Goal: Transaction & Acquisition: Download file/media

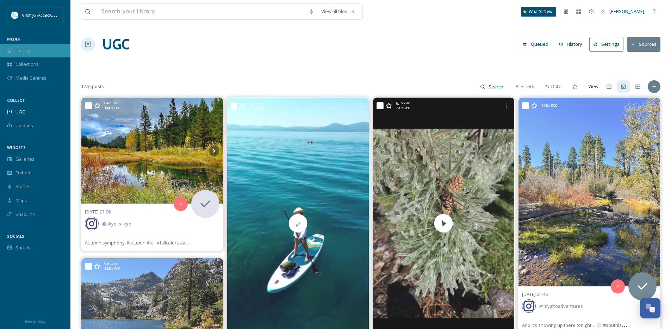
click at [37, 44] on div "Library" at bounding box center [35, 51] width 70 height 14
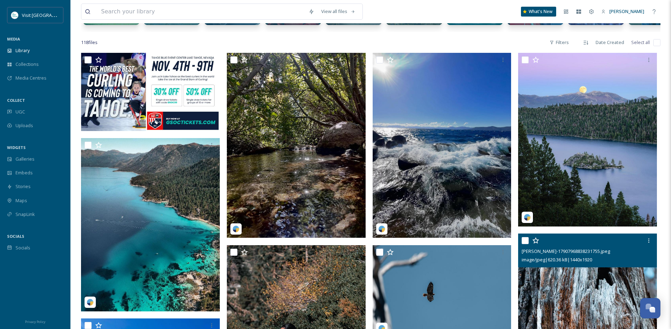
scroll to position [115, 0]
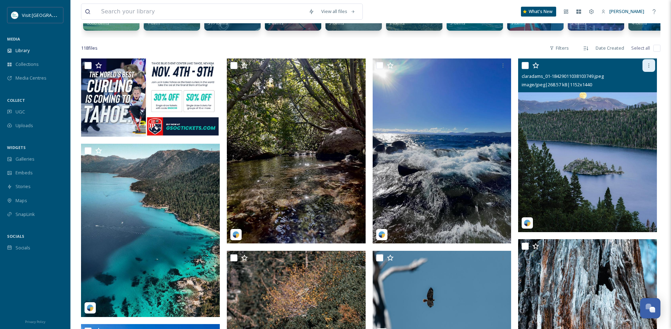
click at [645, 72] on div at bounding box center [648, 65] width 13 height 13
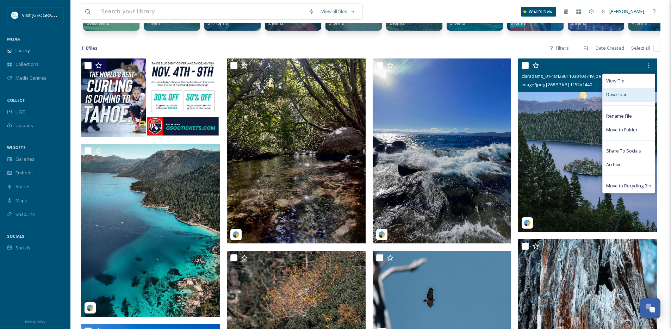
click at [621, 98] on span "Download" at bounding box center [616, 94] width 21 height 7
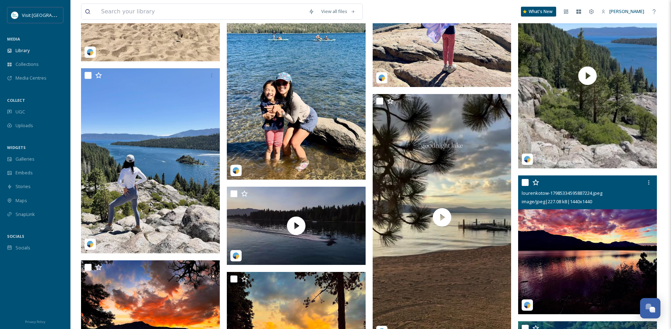
scroll to position [616, 0]
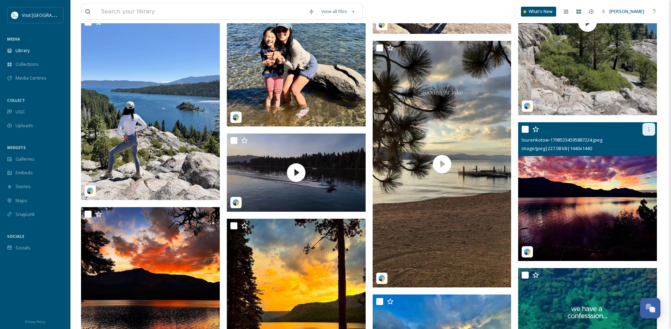
click at [648, 136] on div at bounding box center [648, 129] width 13 height 13
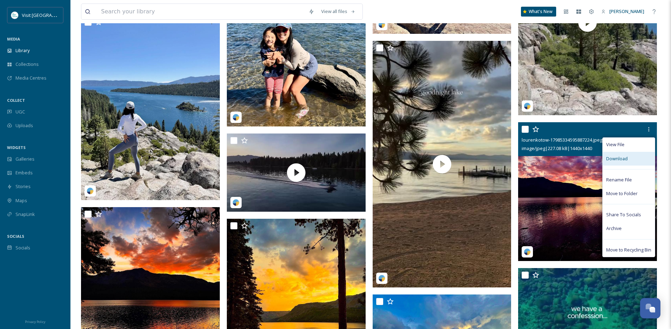
click at [611, 162] on span "Download" at bounding box center [616, 158] width 21 height 7
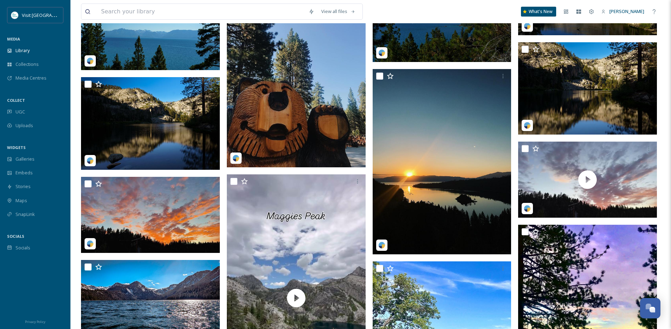
scroll to position [3835, 0]
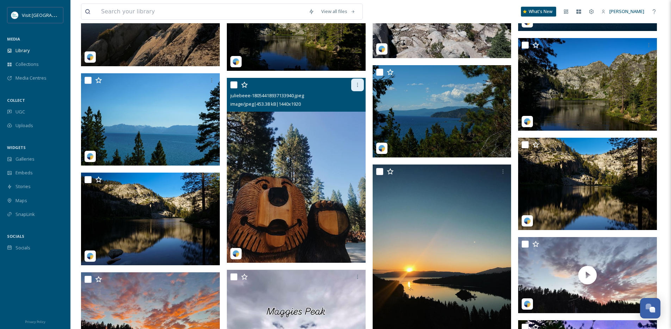
click at [358, 88] on icon at bounding box center [358, 85] width 6 height 6
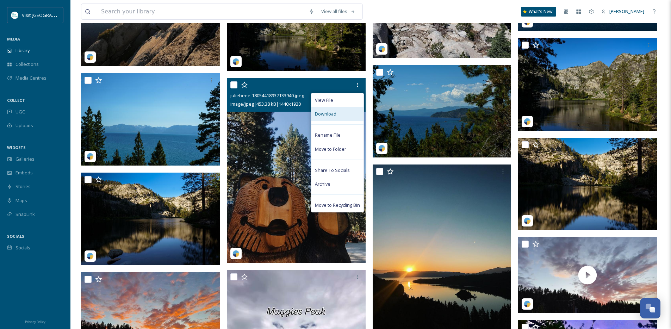
click at [343, 121] on div "Download" at bounding box center [337, 114] width 52 height 14
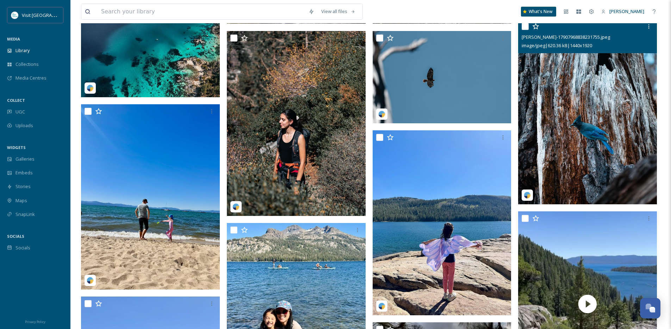
scroll to position [334, 0]
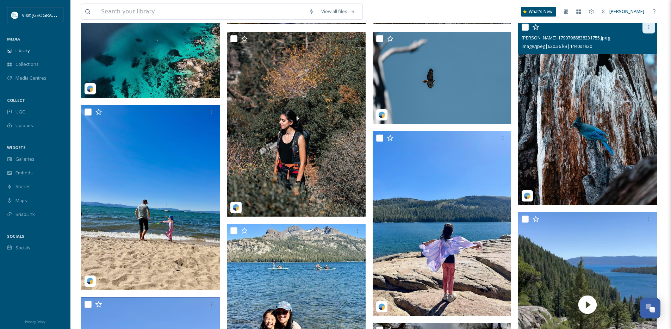
click at [648, 30] on icon at bounding box center [649, 27] width 6 height 6
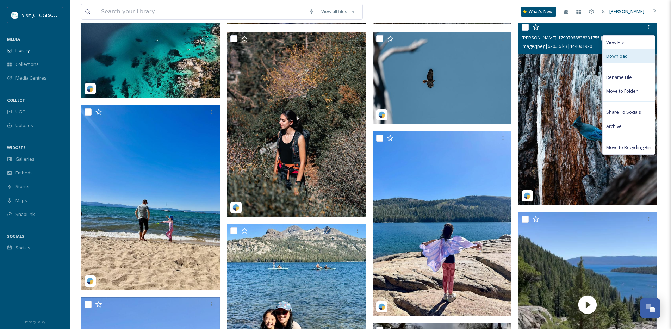
click at [622, 59] on span "Download" at bounding box center [616, 56] width 21 height 7
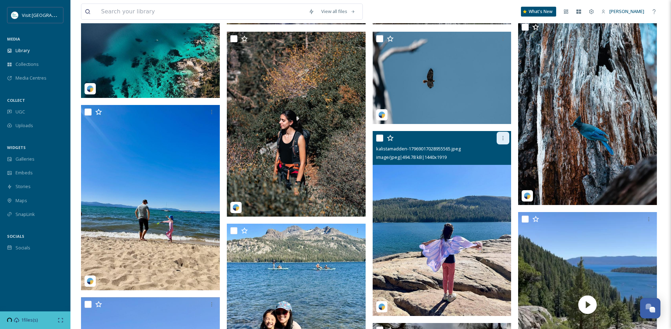
click at [504, 141] on icon at bounding box center [503, 138] width 6 height 6
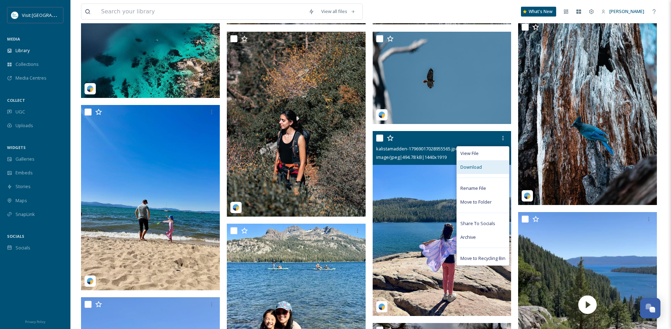
click at [485, 174] on div "Download" at bounding box center [483, 167] width 52 height 14
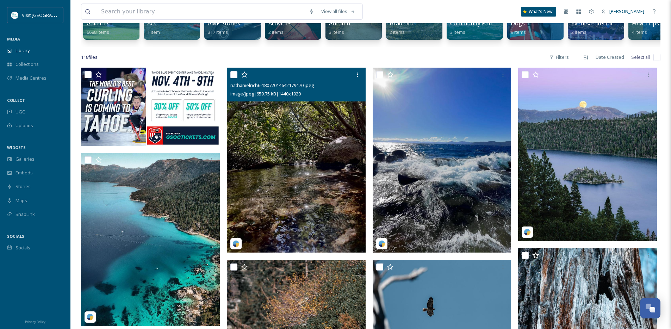
scroll to position [0, 0]
